Goal: Task Accomplishment & Management: Manage account settings

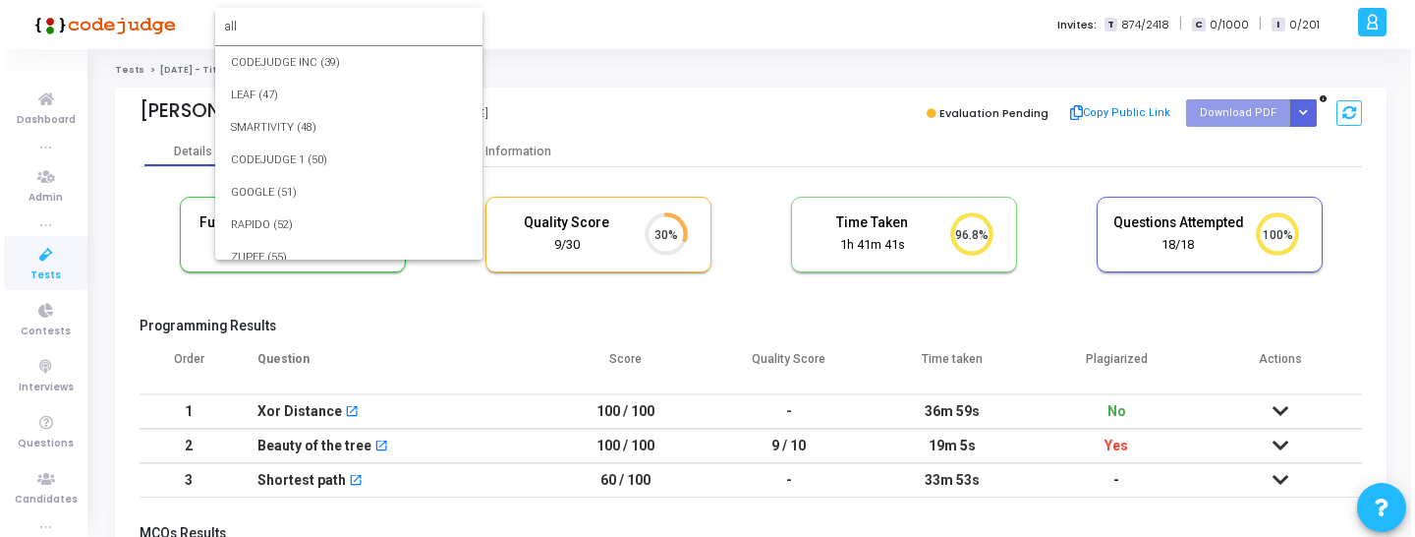
scroll to position [41, 50]
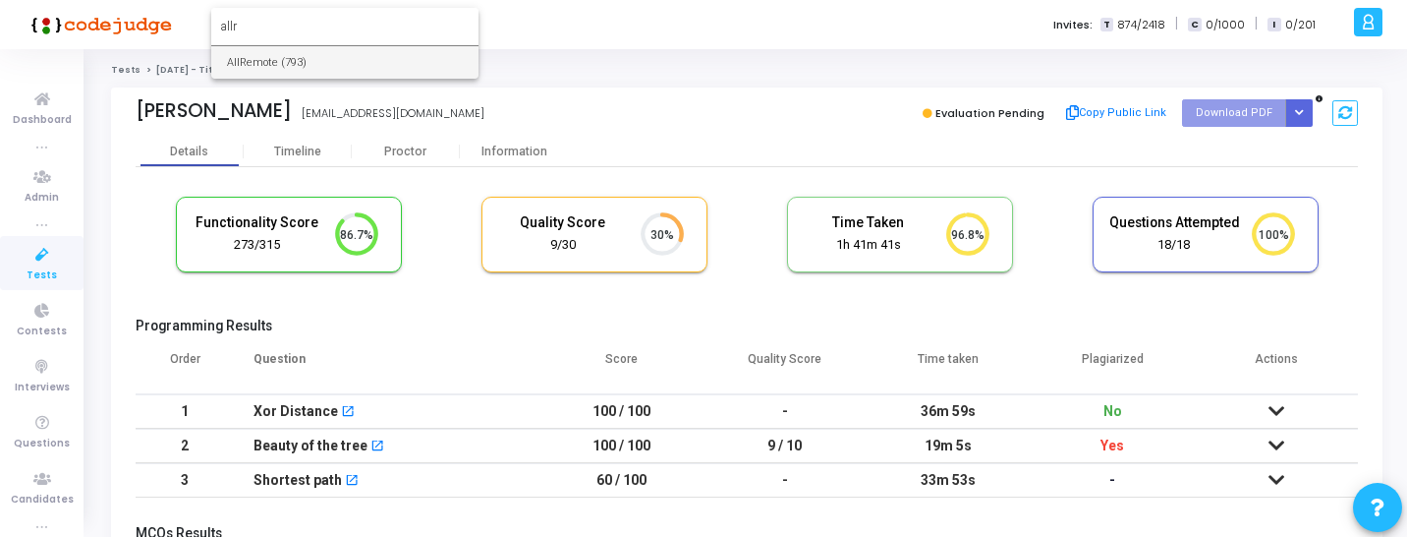
type input "allr"
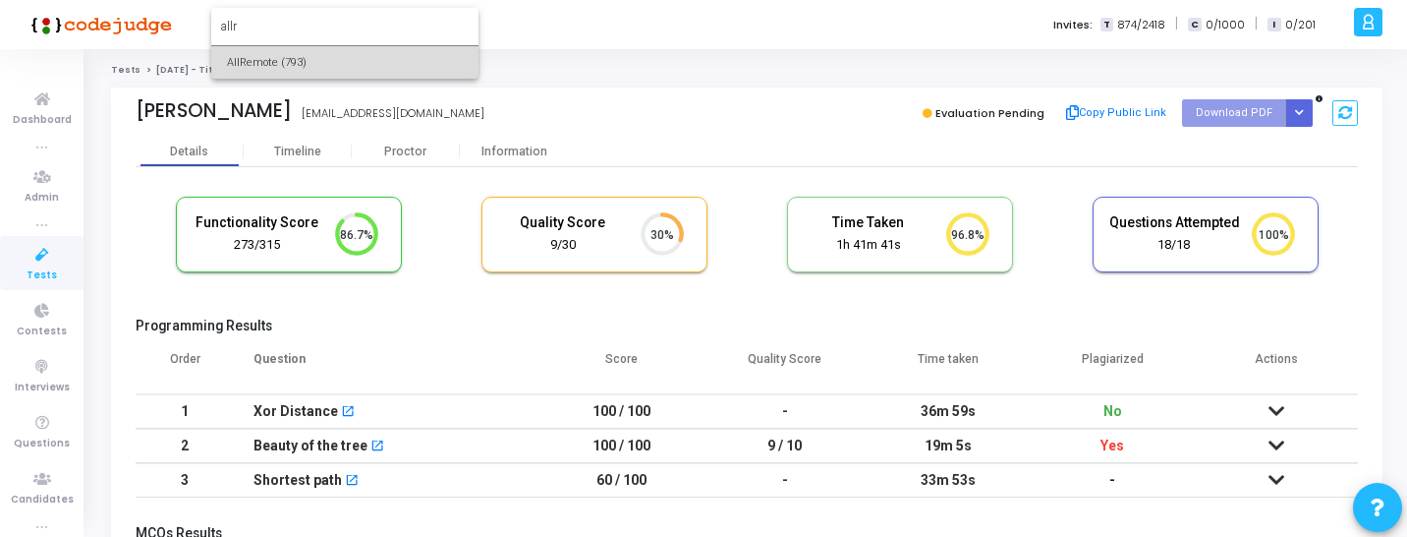
click at [280, 59] on span "AllRemote (793)" at bounding box center [345, 62] width 236 height 32
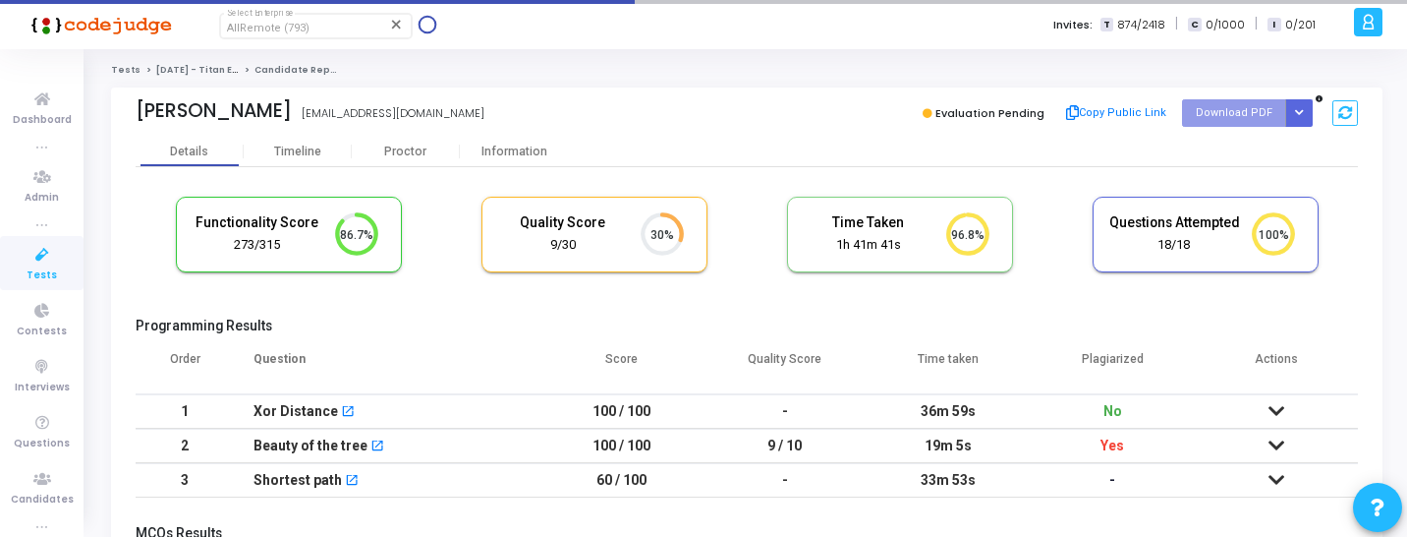
click at [55, 251] on icon at bounding box center [42, 255] width 41 height 25
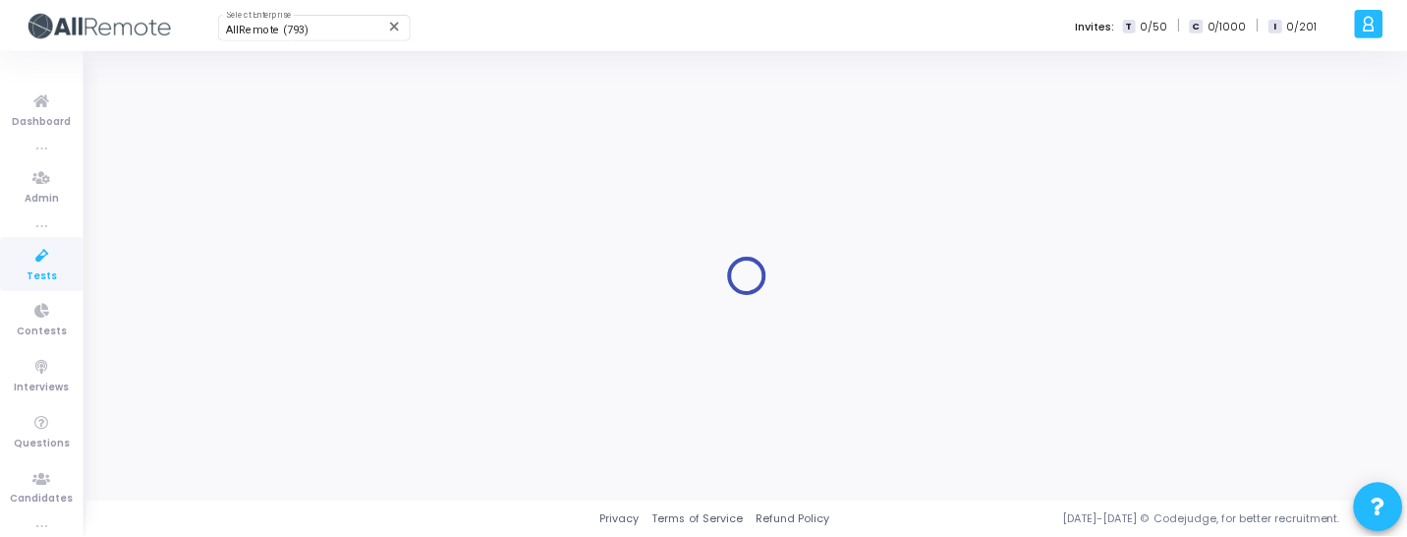
scroll to position [1, 0]
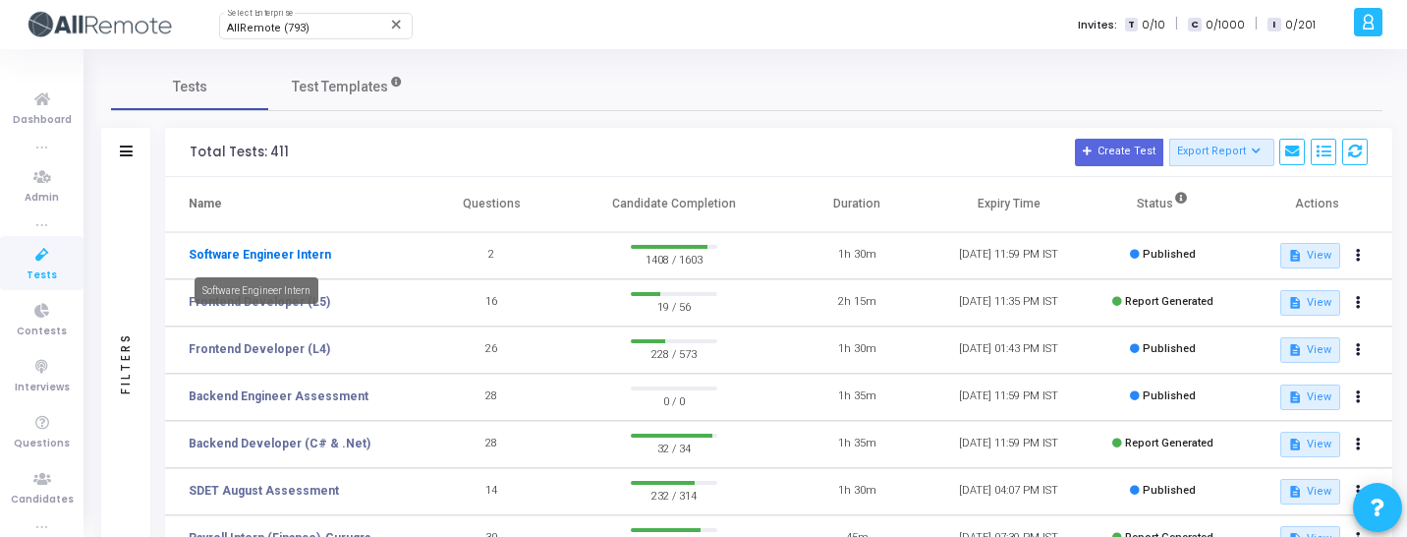
click at [273, 254] on link "Software Engineer Intern" at bounding box center [260, 255] width 142 height 18
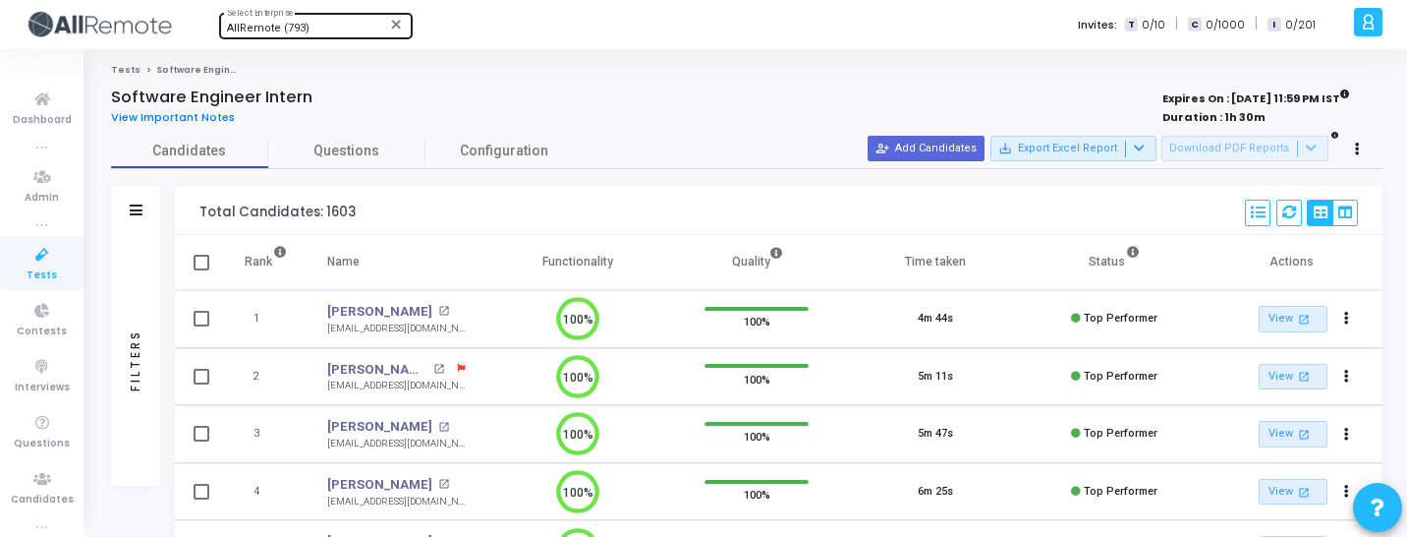
click at [297, 30] on span "AllRemote (793)" at bounding box center [268, 28] width 83 height 13
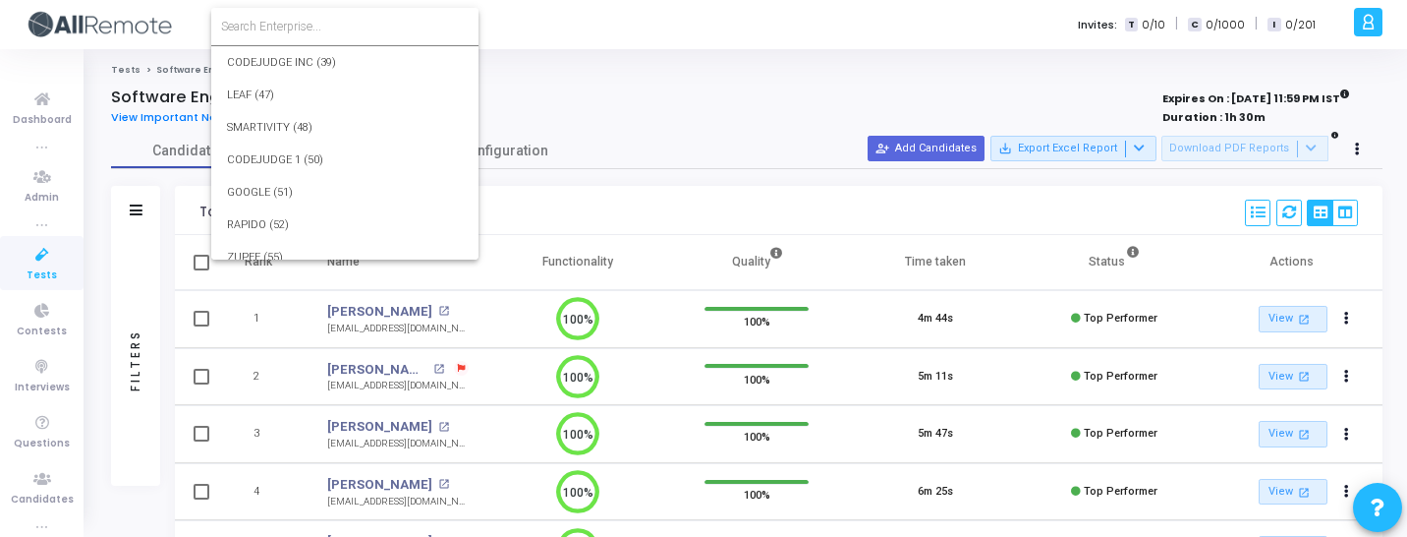
scroll to position [23407, 0]
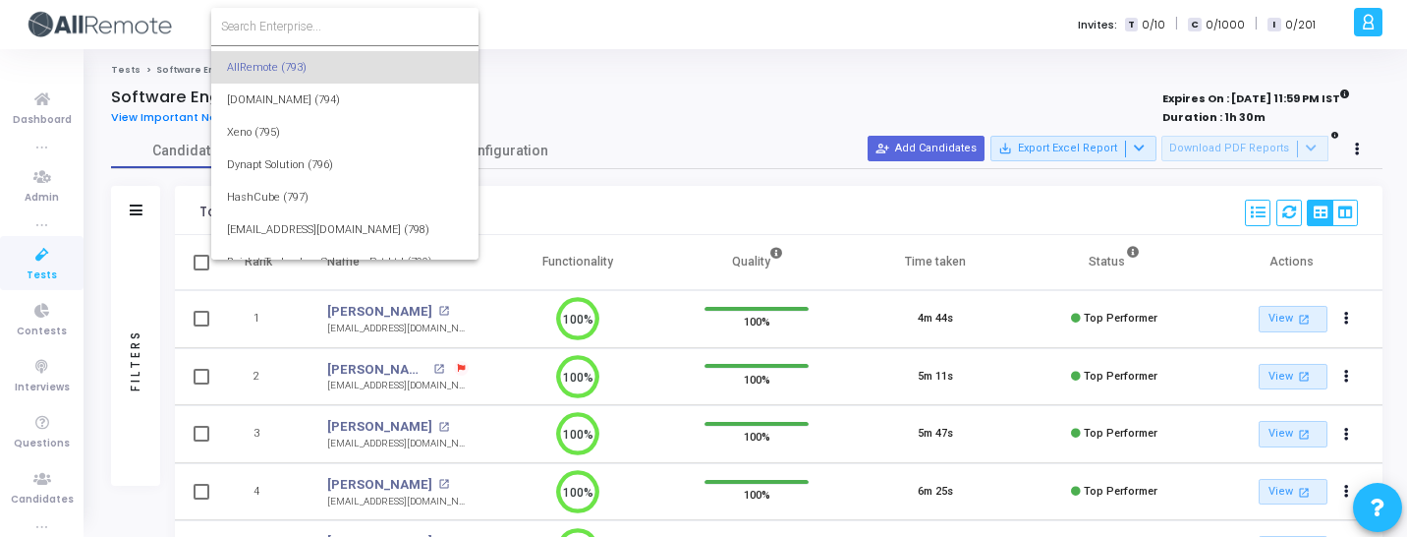
click at [320, 29] on input at bounding box center [345, 27] width 248 height 18
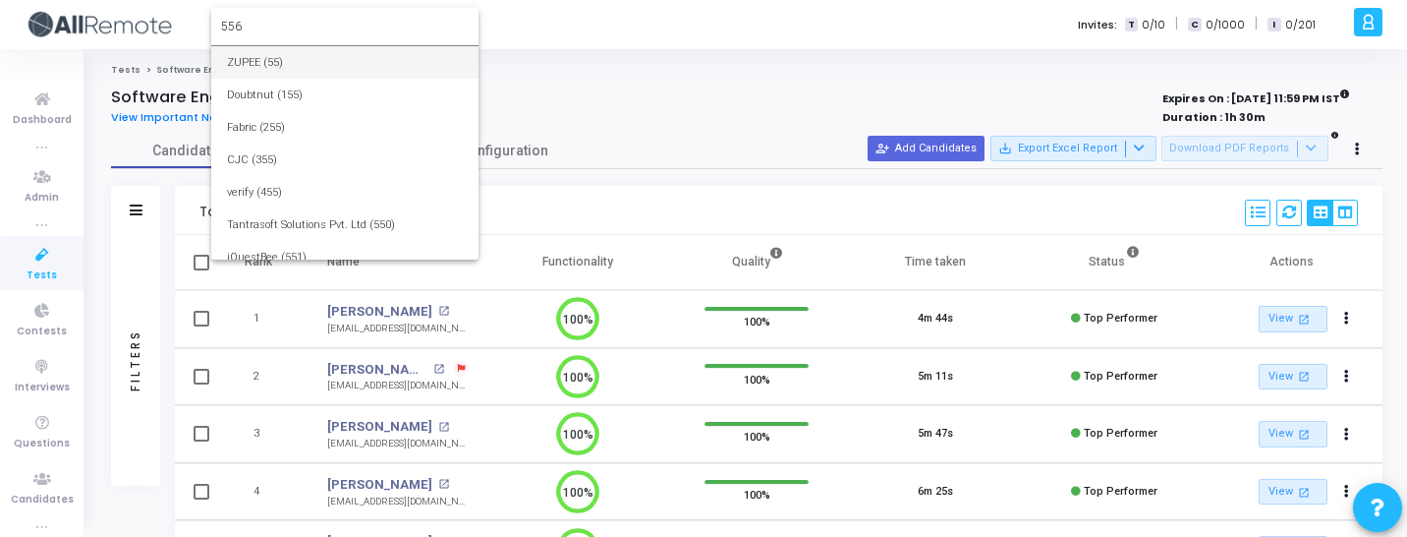
type input "556"
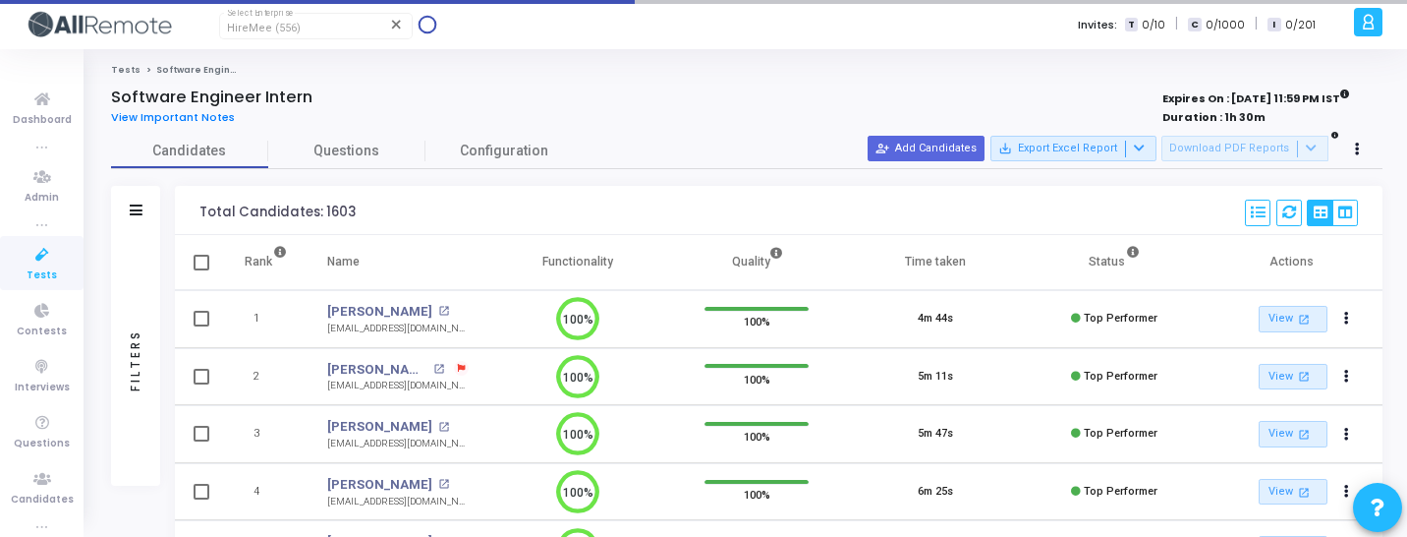
click at [44, 260] on icon at bounding box center [42, 255] width 41 height 25
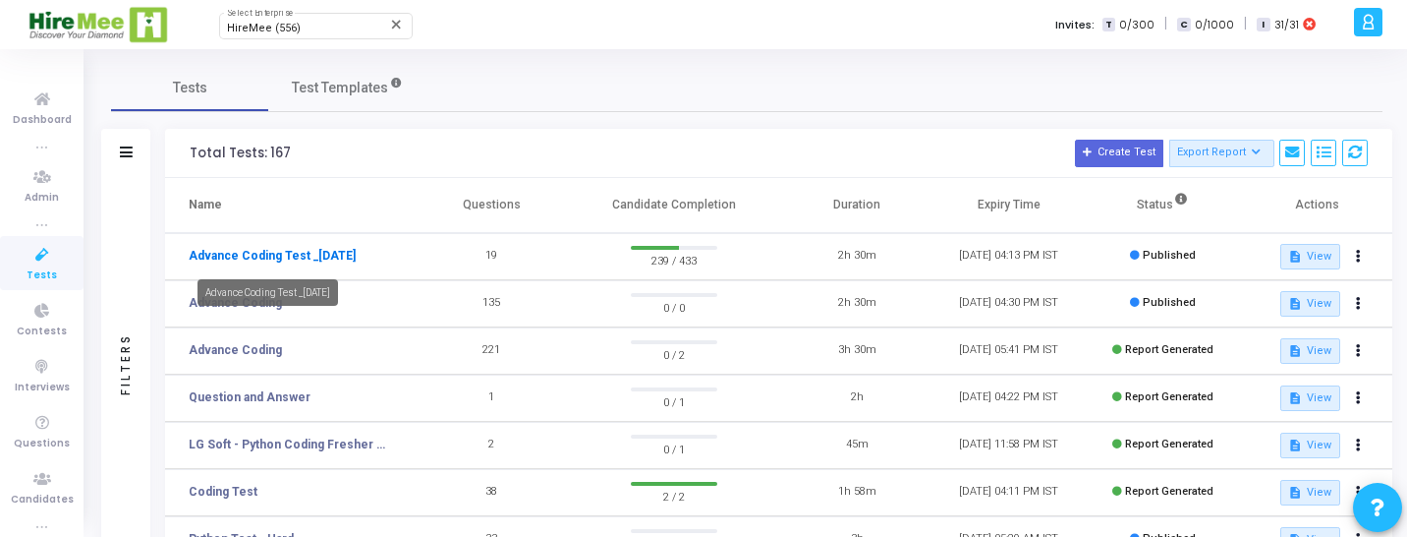
click at [295, 258] on link "Advance Coding Test _[DATE]" at bounding box center [272, 256] width 167 height 18
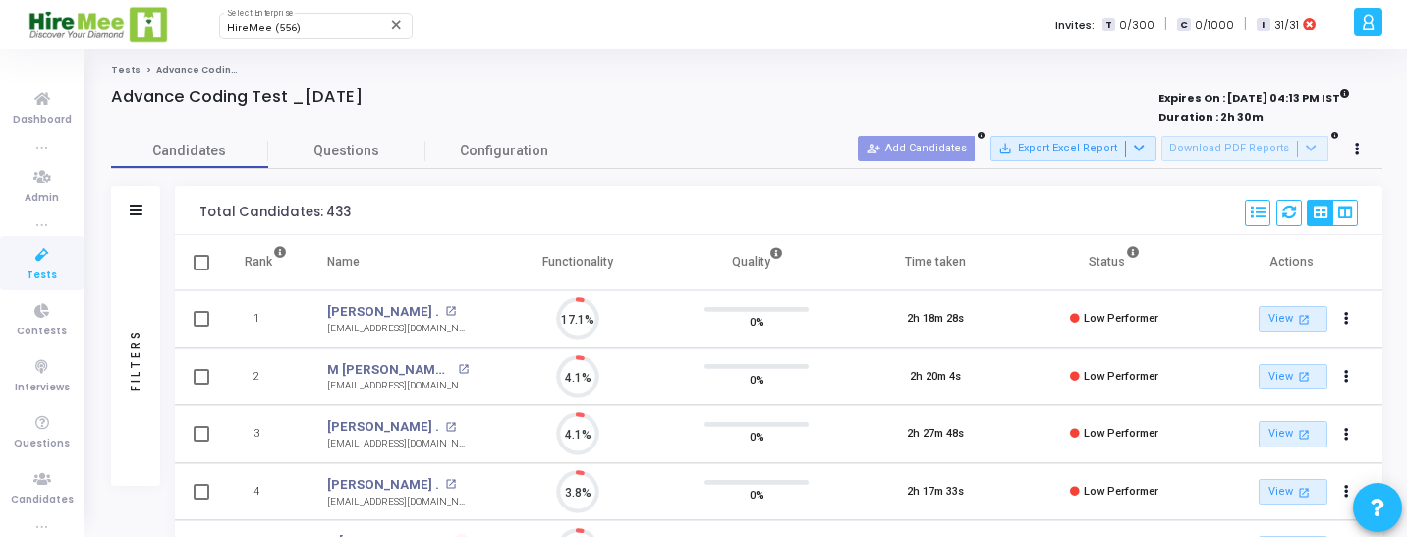
scroll to position [41, 50]
click at [137, 355] on div "Filters" at bounding box center [136, 360] width 18 height 216
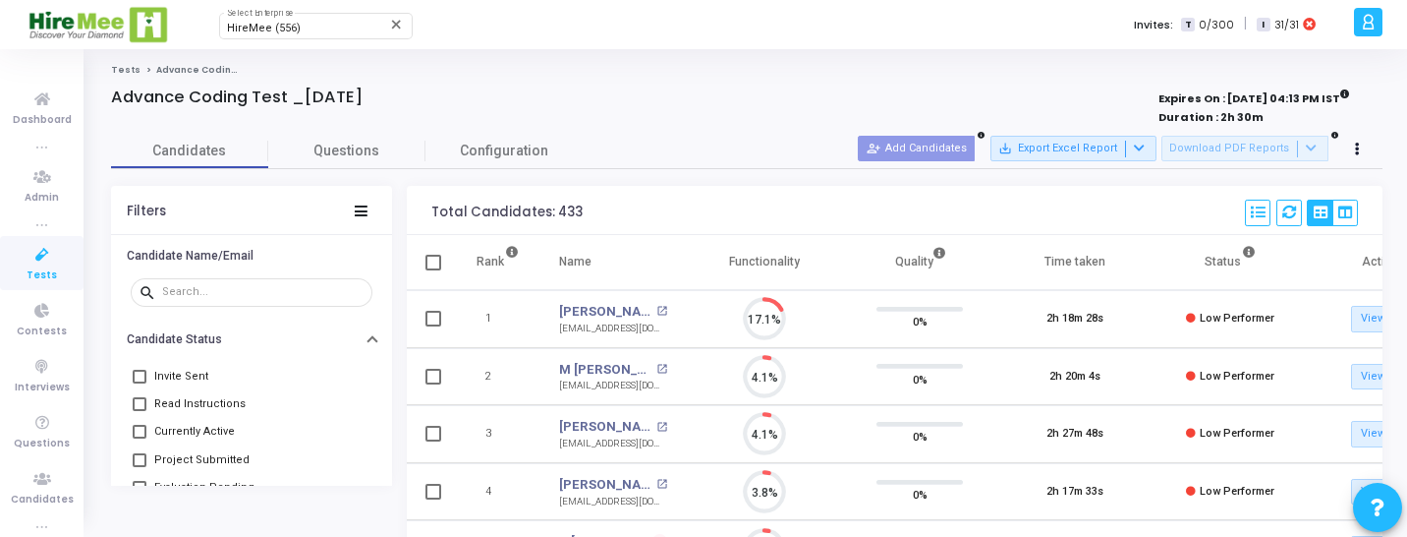
scroll to position [51, 0]
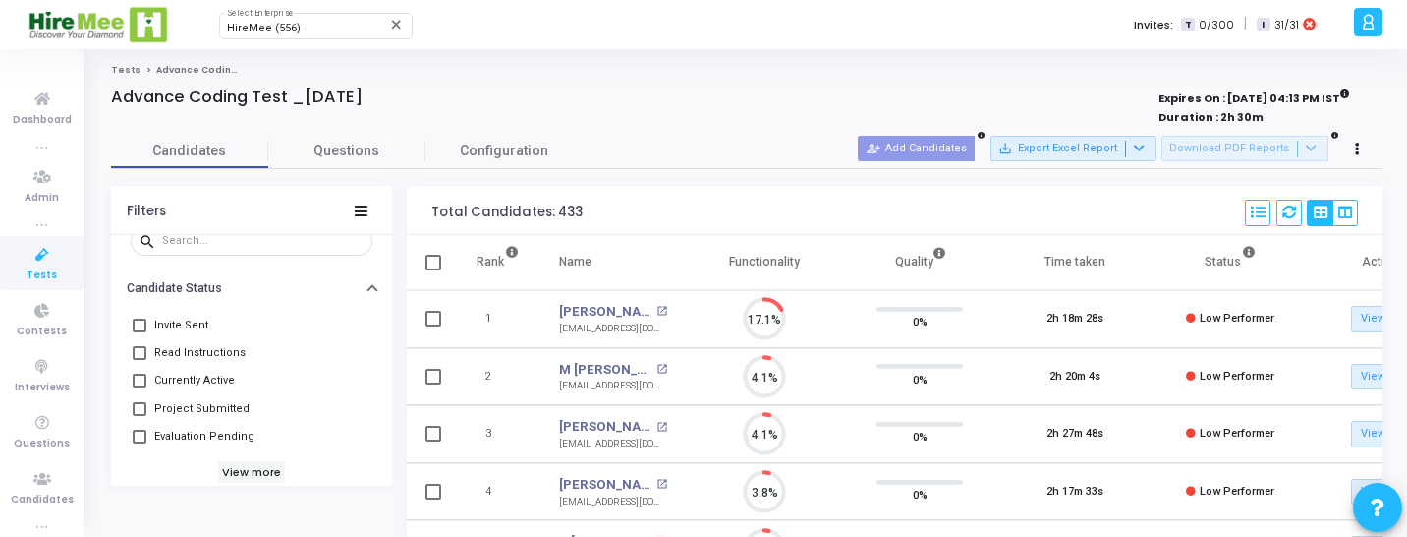
click at [216, 427] on span "Evaluation Pending" at bounding box center [204, 436] width 100 height 24
click at [140, 443] on input "Evaluation Pending" at bounding box center [139, 443] width 1 height 1
checkbox input "true"
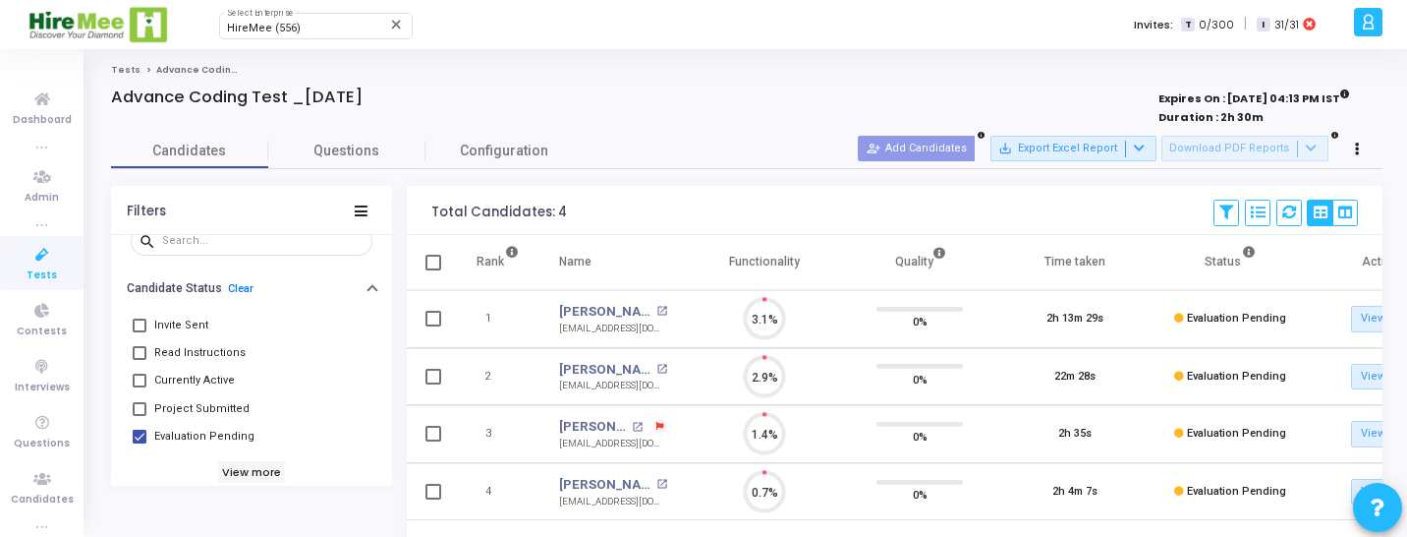
scroll to position [41, 50]
click at [293, 23] on span "HireMee (556)" at bounding box center [264, 28] width 74 height 13
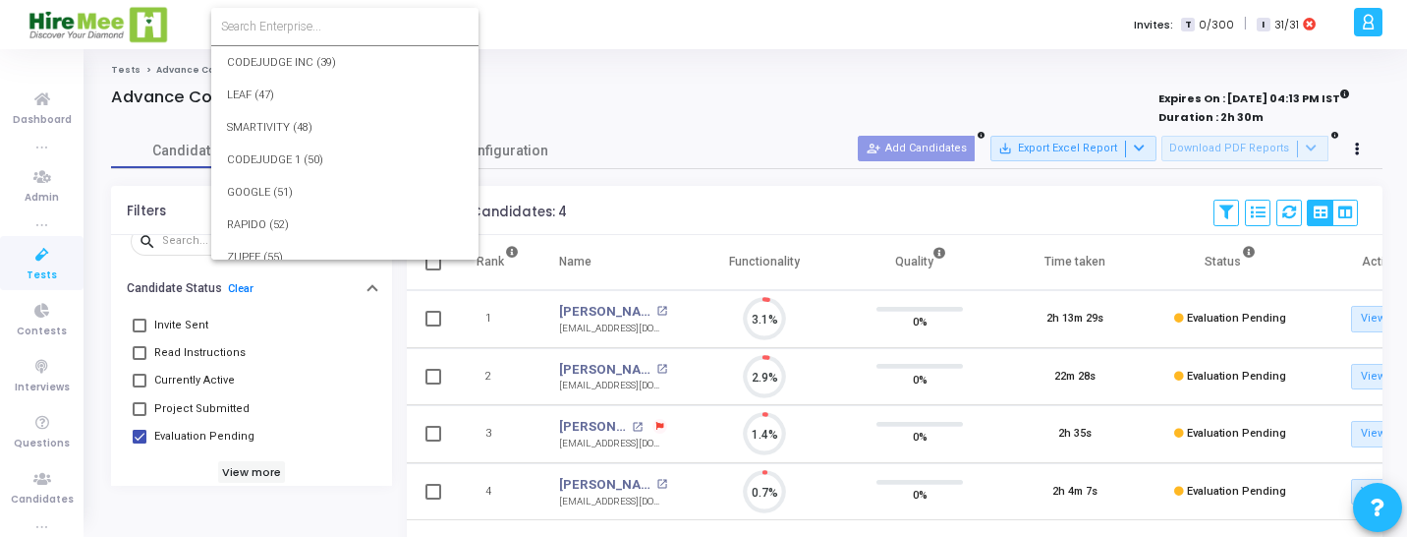
scroll to position [15819, 0]
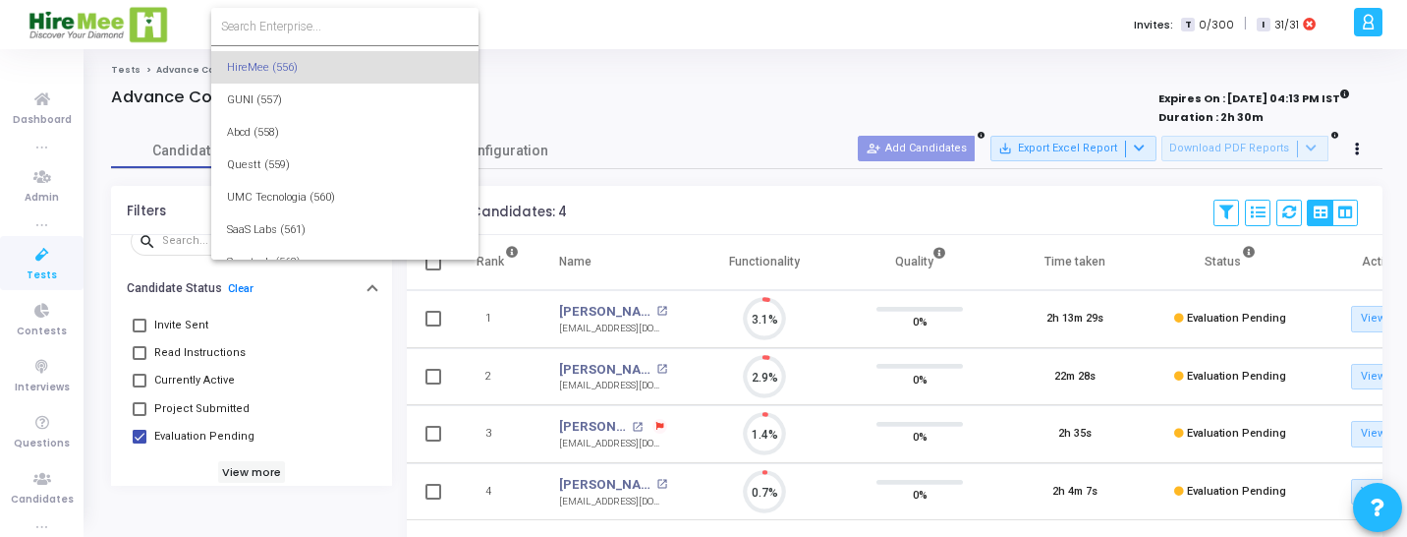
click at [311, 24] on input at bounding box center [345, 27] width 248 height 18
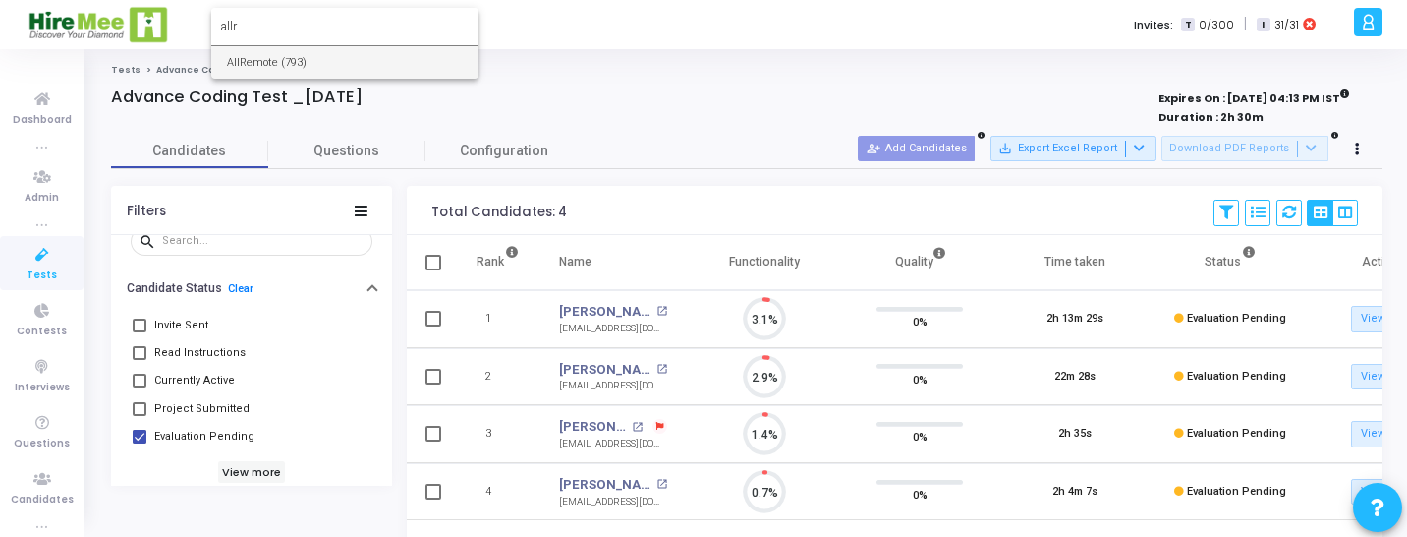
type input "allr"
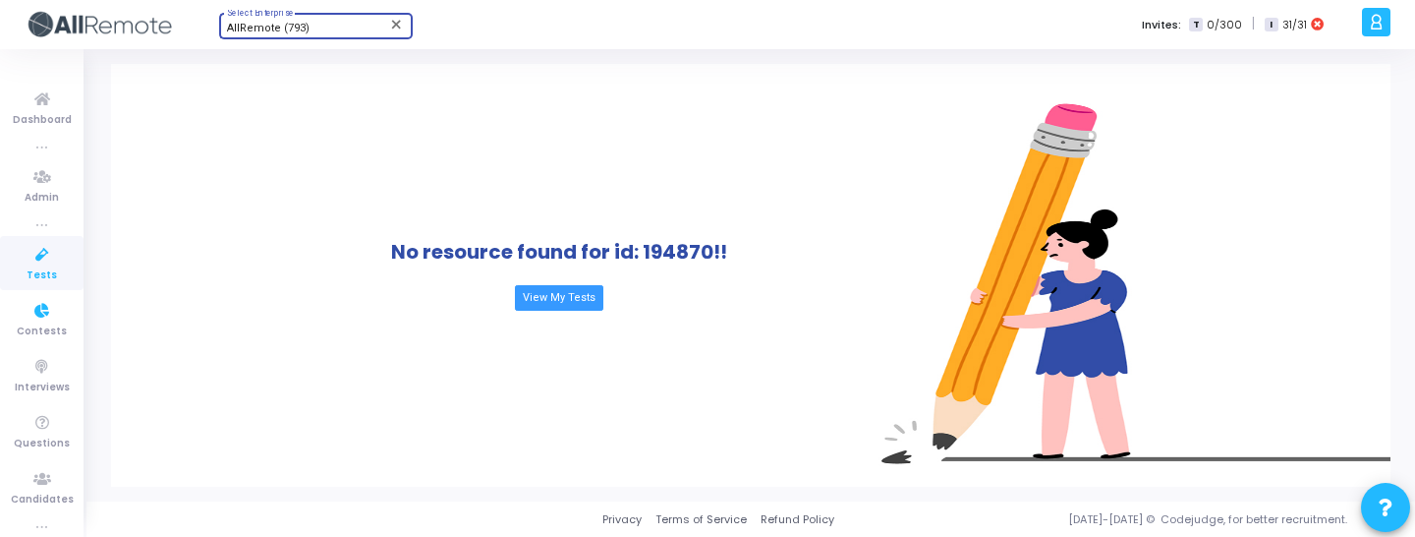
click at [12, 279] on link "Tests" at bounding box center [42, 263] width 84 height 54
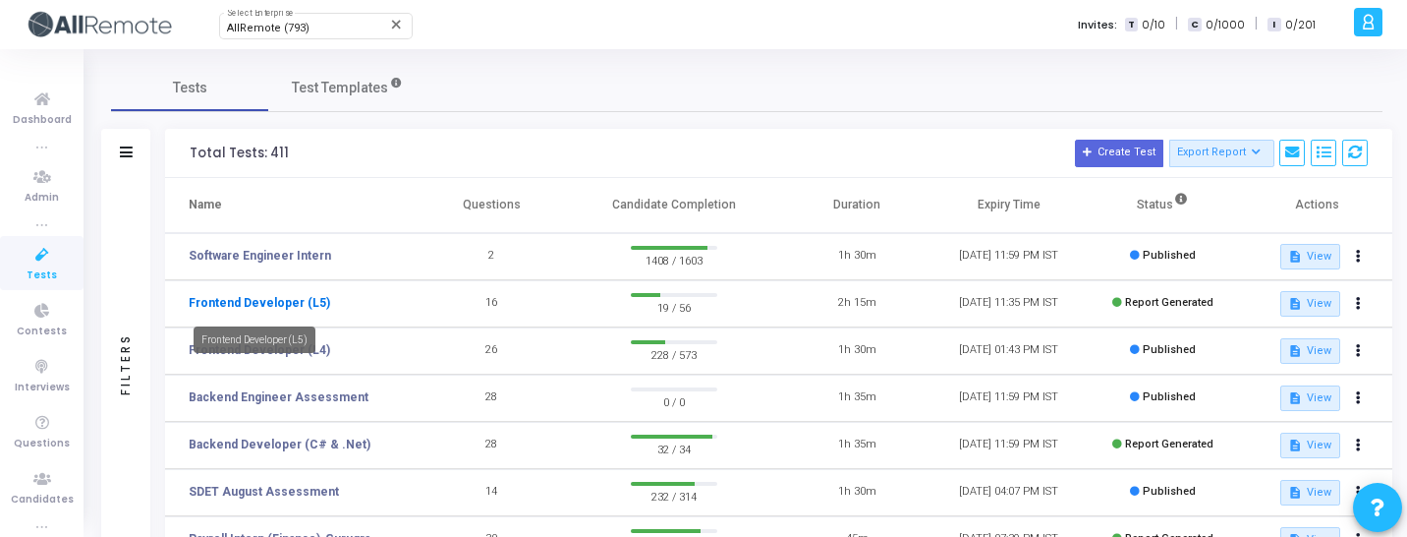
click at [246, 296] on link "Frontend Developer (L5)" at bounding box center [259, 303] width 141 height 18
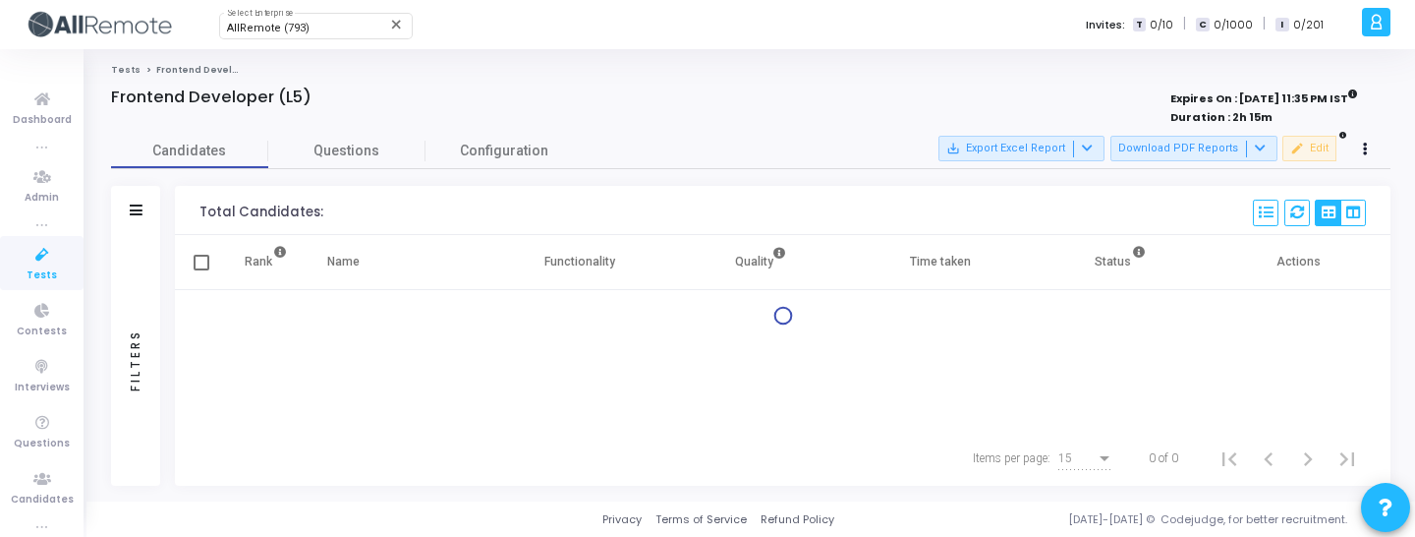
click at [125, 330] on div "Filters" at bounding box center [135, 360] width 49 height 251
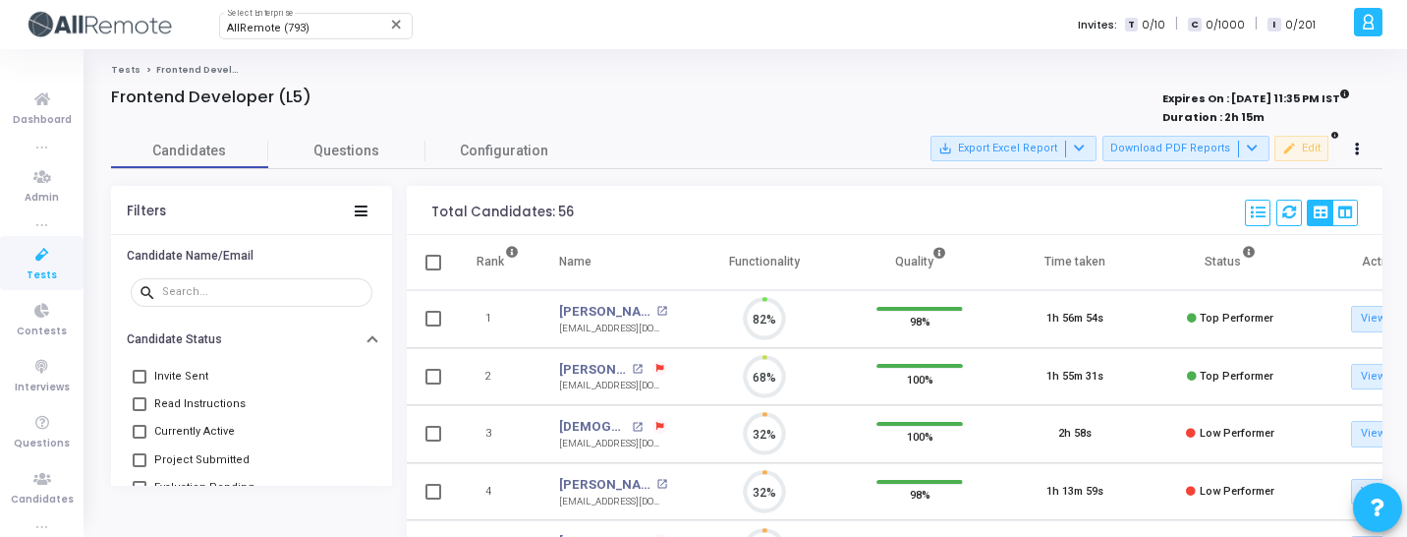
scroll to position [41, 50]
click at [199, 482] on span "Evaluation Pending" at bounding box center [204, 488] width 100 height 24
click at [140, 494] on input "Evaluation Pending" at bounding box center [139, 494] width 1 height 1
checkbox input "true"
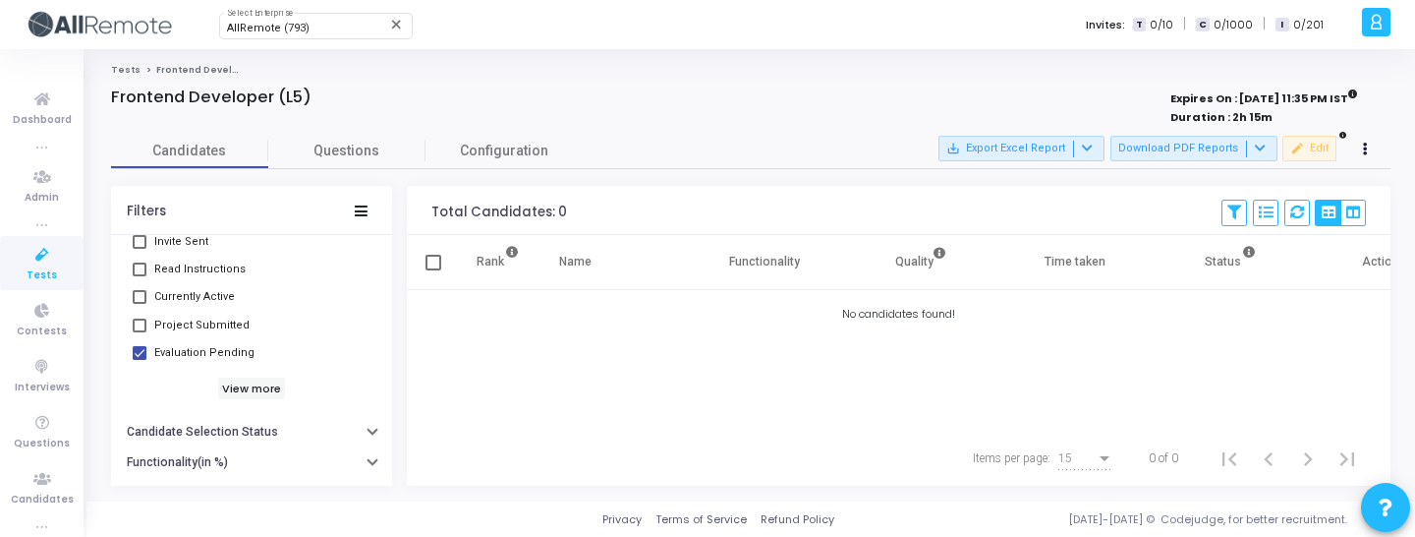
click at [194, 298] on span "Currently Active" at bounding box center [194, 297] width 81 height 24
click at [140, 304] on input "Currently Active" at bounding box center [139, 304] width 1 height 1
checkbox input "true"
click at [192, 248] on span "Invite Sent" at bounding box center [181, 242] width 54 height 24
click at [140, 249] on input "Invite Sent" at bounding box center [139, 249] width 1 height 1
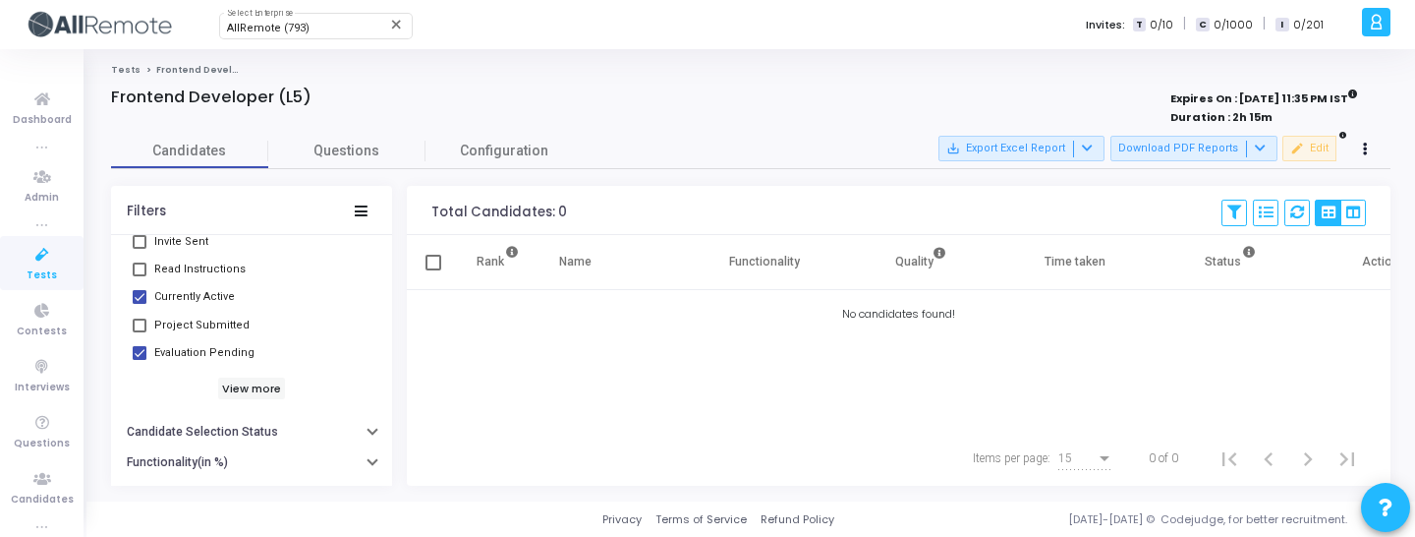
checkbox input "true"
click at [188, 287] on span "Currently Active" at bounding box center [194, 297] width 81 height 24
click at [140, 304] on input "Currently Active" at bounding box center [139, 304] width 1 height 1
checkbox input "false"
click at [169, 367] on mat-checkbox "Evaluation Pending" at bounding box center [252, 353] width 242 height 28
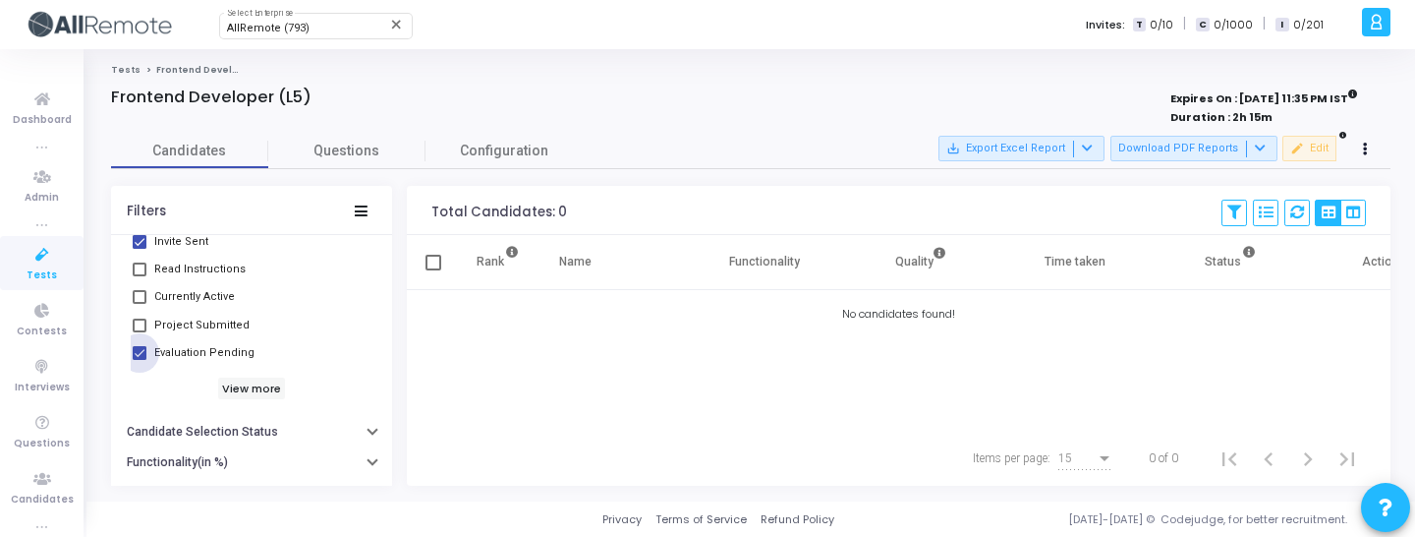
click at [181, 352] on span "Evaluation Pending" at bounding box center [204, 353] width 100 height 24
click at [140, 360] on input "Evaluation Pending" at bounding box center [139, 360] width 1 height 1
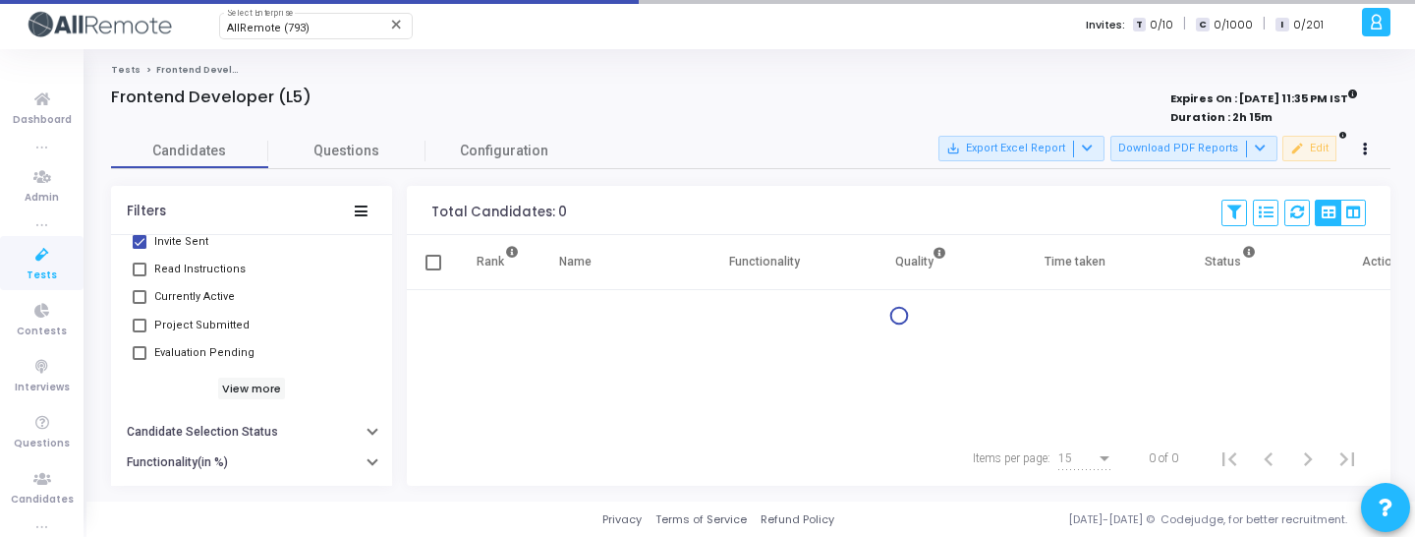
click at [181, 352] on span "Evaluation Pending" at bounding box center [204, 353] width 100 height 24
click at [140, 360] on input "Evaluation Pending" at bounding box center [139, 360] width 1 height 1
checkbox input "true"
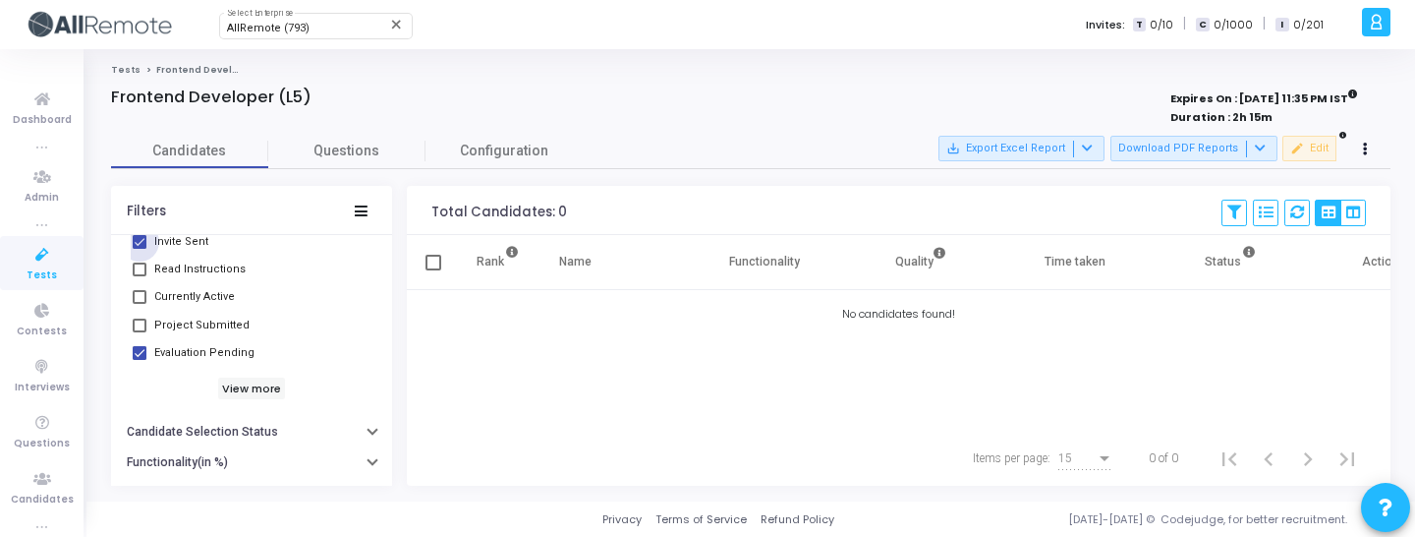
click at [184, 244] on span "Invite Sent" at bounding box center [181, 242] width 54 height 24
click at [140, 249] on input "Invite Sent" at bounding box center [139, 249] width 1 height 1
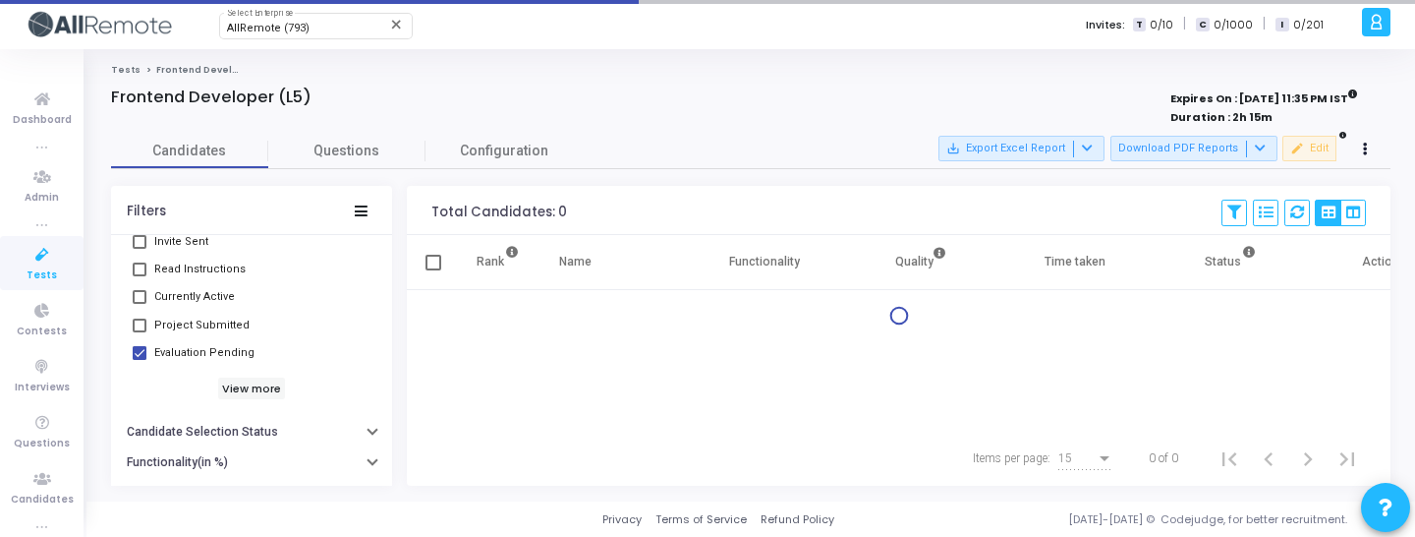
click at [184, 244] on span "Invite Sent" at bounding box center [181, 242] width 54 height 24
click at [140, 249] on input "Invite Sent" at bounding box center [139, 249] width 1 height 1
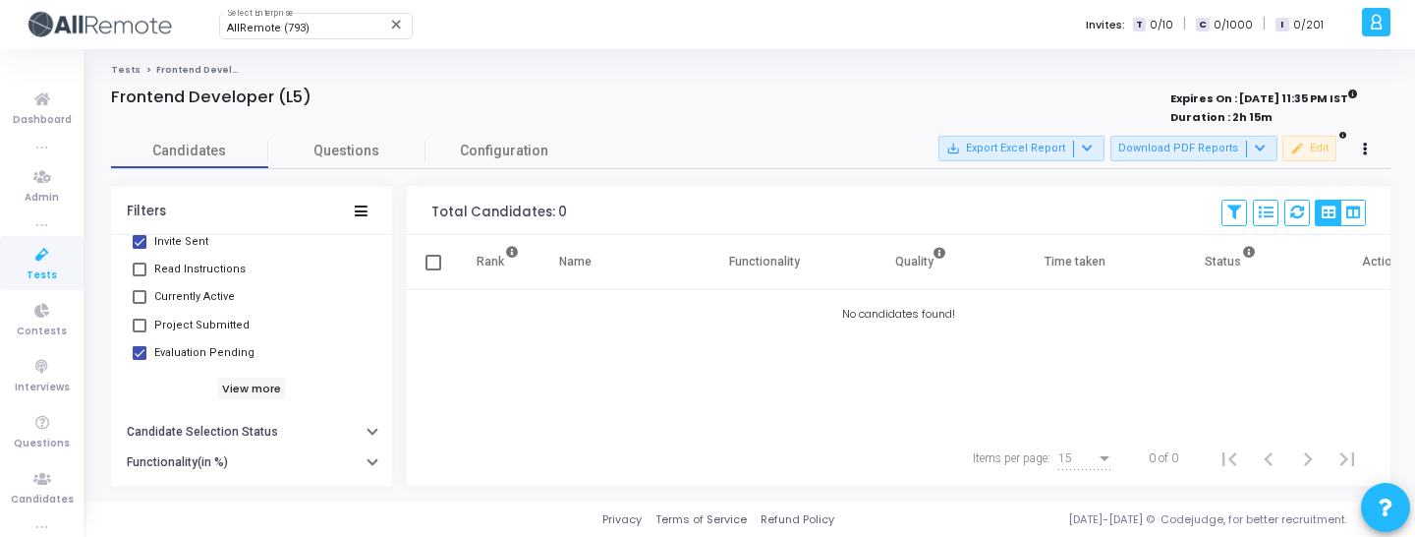
click at [194, 242] on span "Invite Sent" at bounding box center [181, 242] width 54 height 24
click at [140, 249] on input "Invite Sent" at bounding box center [139, 249] width 1 height 1
checkbox input "false"
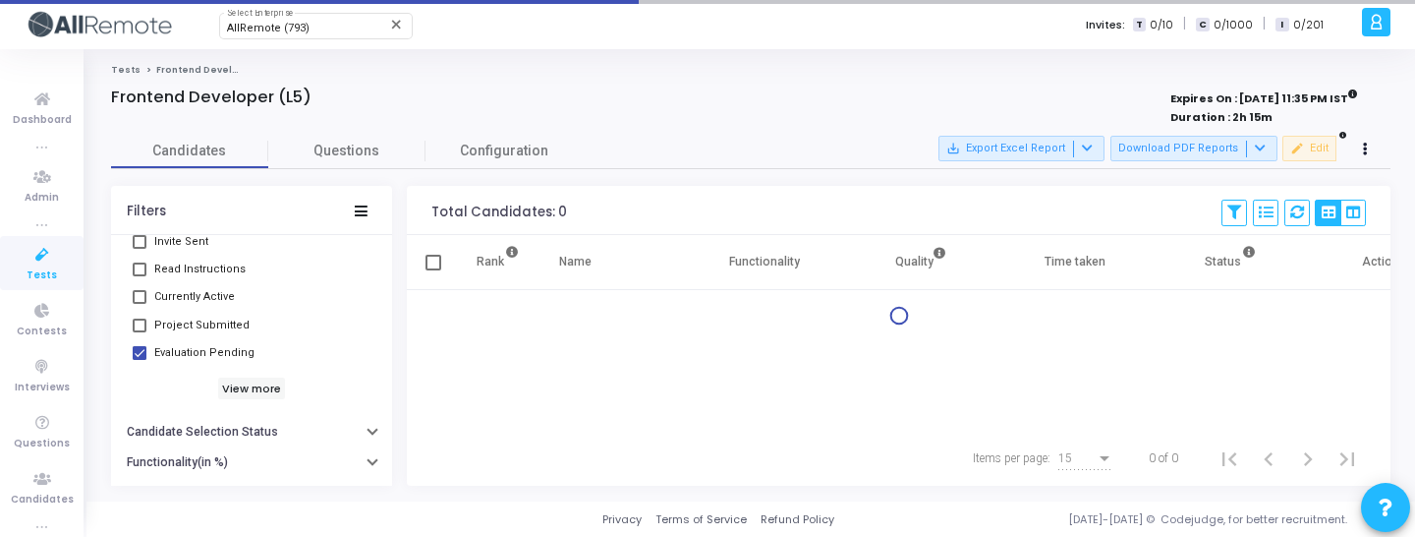
click at [194, 343] on span "Evaluation Pending" at bounding box center [204, 353] width 100 height 24
click at [140, 360] on input "Evaluation Pending" at bounding box center [139, 360] width 1 height 1
checkbox input "false"
